Goal: Task Accomplishment & Management: Use online tool/utility

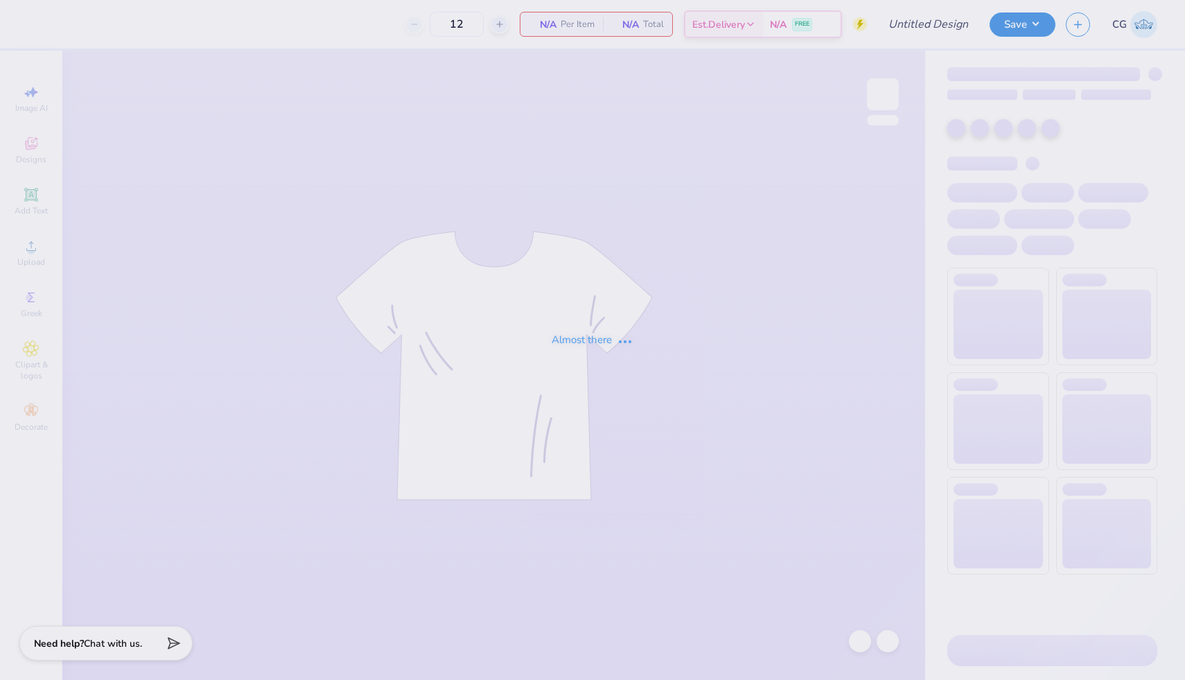
type input "Alpha Gam Bus Party"
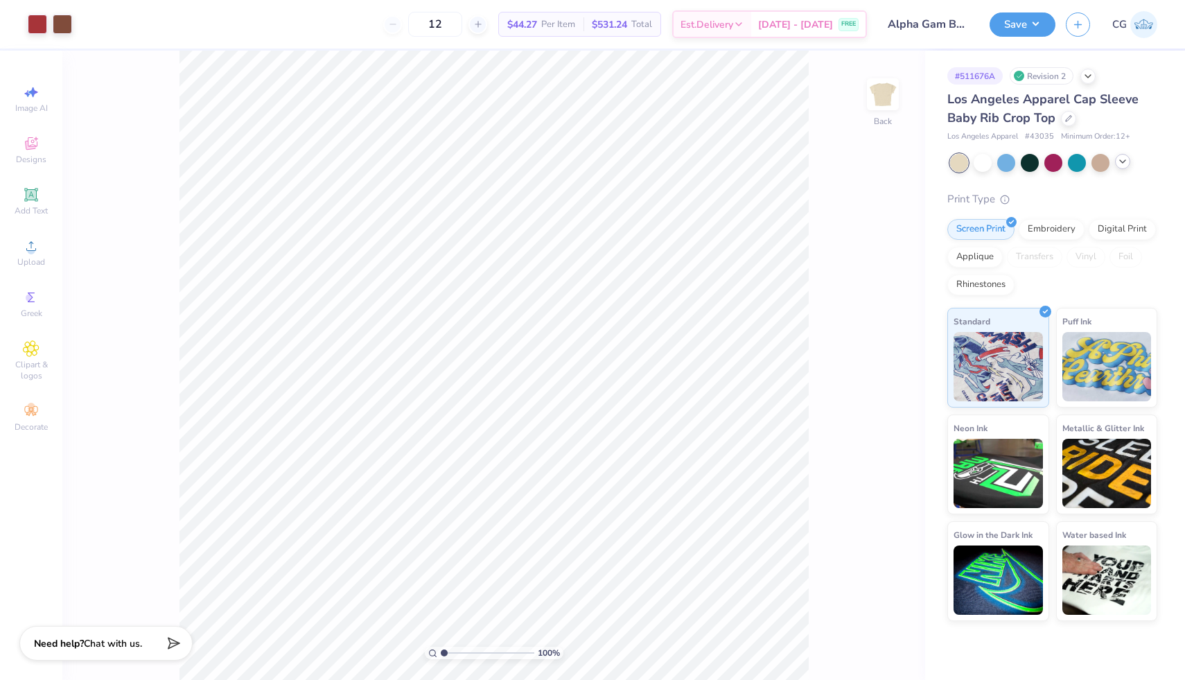
click at [1124, 162] on icon at bounding box center [1122, 161] width 11 height 11
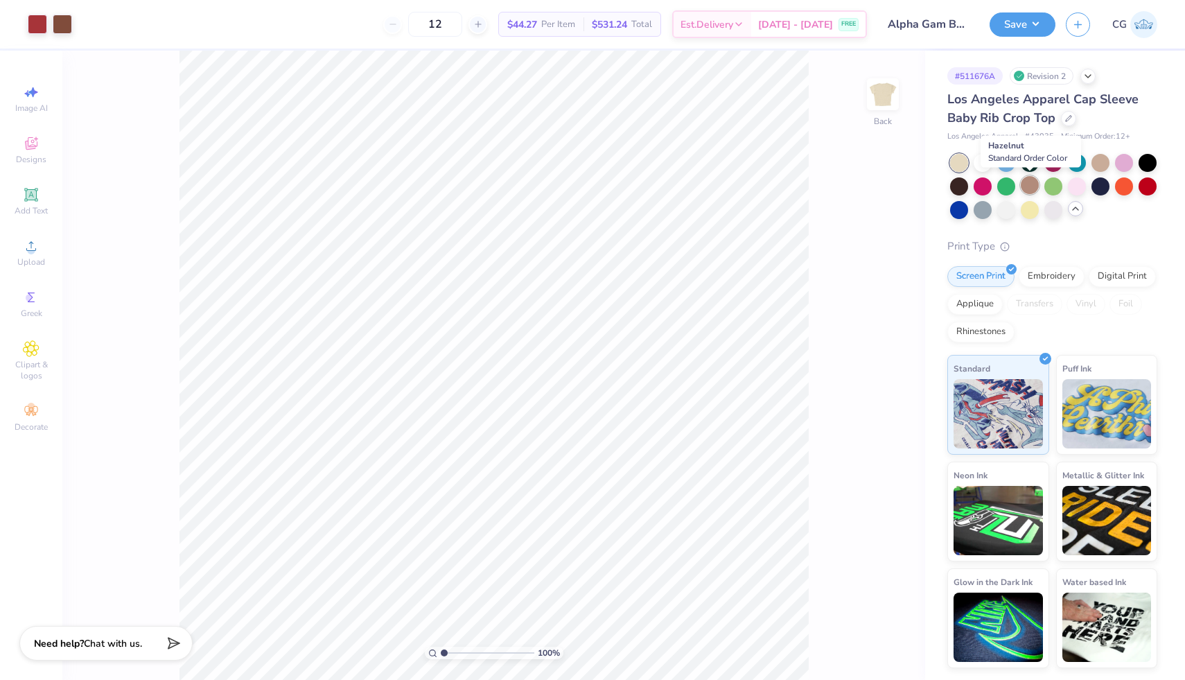
click at [1022, 181] on div at bounding box center [1030, 185] width 18 height 18
click at [1102, 164] on div at bounding box center [1101, 161] width 18 height 18
click at [1030, 182] on div at bounding box center [1030, 185] width 18 height 18
click at [60, 20] on div at bounding box center [62, 22] width 19 height 19
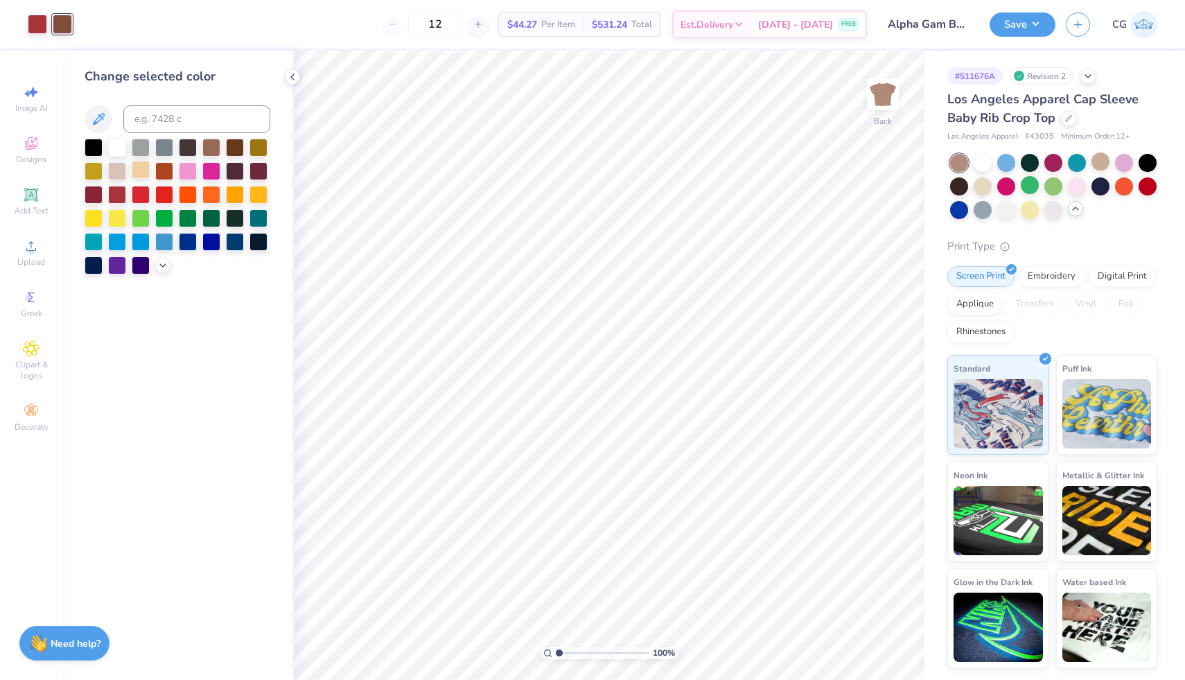
click at [146, 169] on div at bounding box center [141, 170] width 18 height 18
click at [230, 144] on div at bounding box center [235, 146] width 18 height 18
click at [857, 641] on icon at bounding box center [860, 641] width 14 height 14
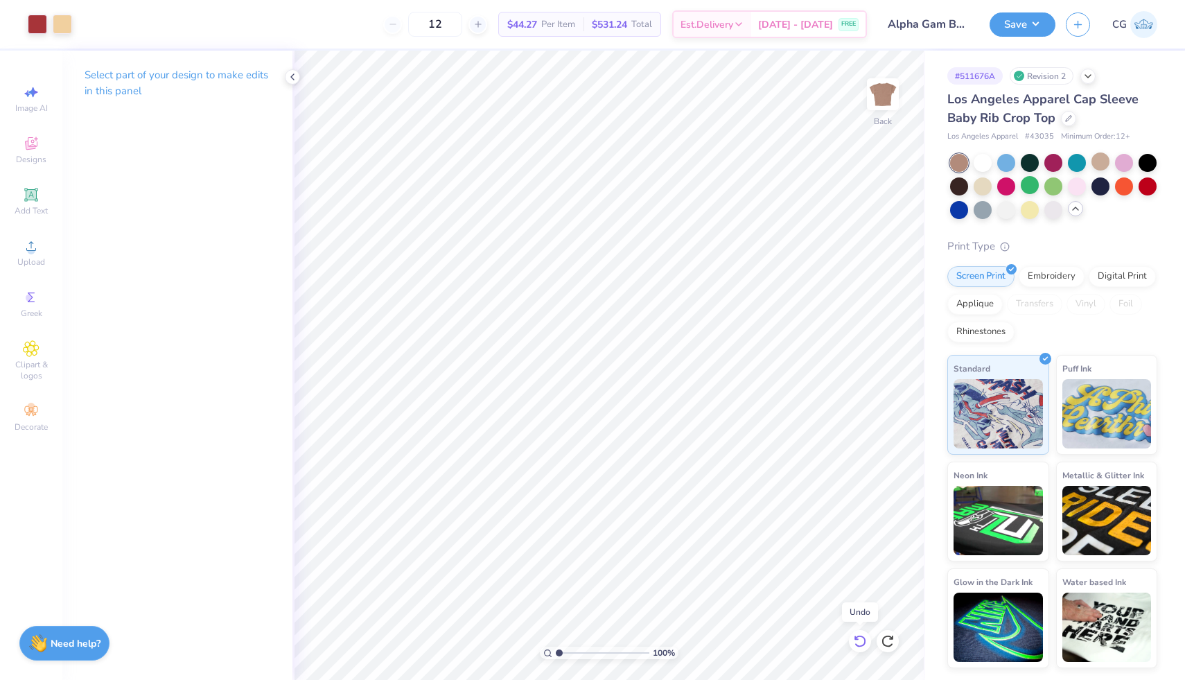
click at [857, 641] on icon at bounding box center [860, 641] width 14 height 14
drag, startPoint x: 16, startPoint y: 36, endPoint x: 70, endPoint y: 28, distance: 54.6
click at [70, 28] on div "Art colors" at bounding box center [36, 24] width 72 height 49
click at [70, 28] on div at bounding box center [62, 22] width 19 height 19
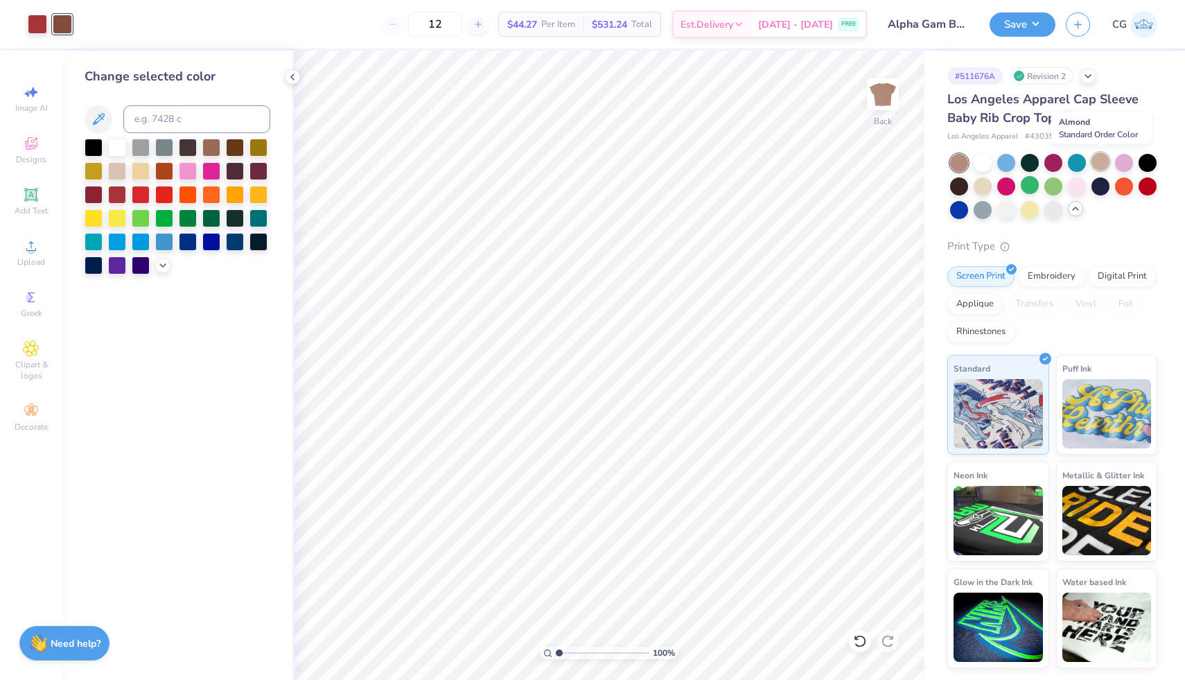
click at [1101, 159] on div at bounding box center [1101, 161] width 18 height 18
click at [954, 184] on div at bounding box center [959, 185] width 18 height 18
click at [1035, 182] on div at bounding box center [1030, 185] width 18 height 18
click at [1105, 160] on div at bounding box center [1101, 161] width 18 height 18
click at [1026, 185] on div at bounding box center [1030, 185] width 18 height 18
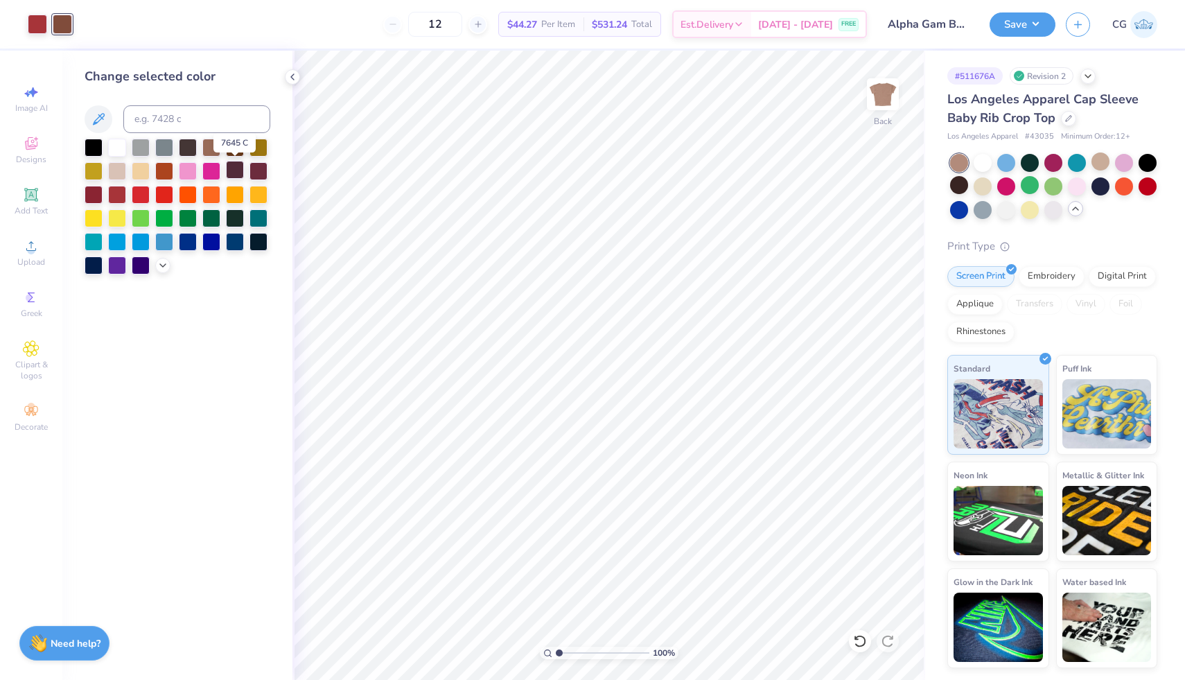
click at [236, 170] on div at bounding box center [235, 170] width 18 height 18
click at [113, 144] on div at bounding box center [117, 146] width 18 height 18
click at [259, 242] on div at bounding box center [259, 241] width 18 height 18
click at [238, 149] on div at bounding box center [235, 146] width 18 height 18
